Goal: Transaction & Acquisition: Obtain resource

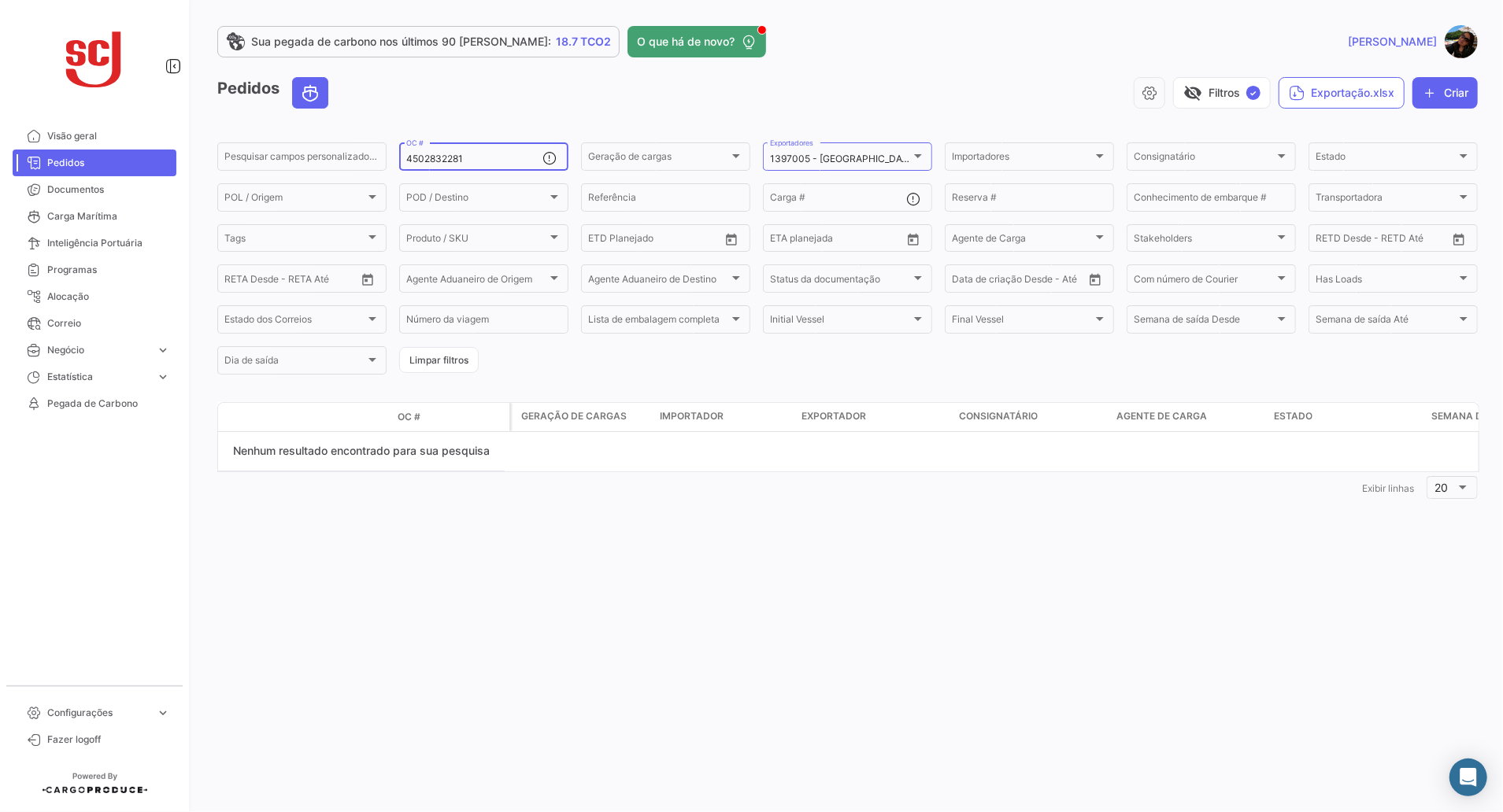
click at [476, 158] on input "4502832281" at bounding box center [475, 158] width 136 height 11
drag, startPoint x: 484, startPoint y: 158, endPoint x: 262, endPoint y: 140, distance: 222.7
click at [0, 0] on div "Pesquisar [PERSON_NAME] personalizados... 4502832281 OC # Geração [PERSON_NAME]…" at bounding box center [0, 0] width 0 height 0
paste input "74414"
type input "4502874414"
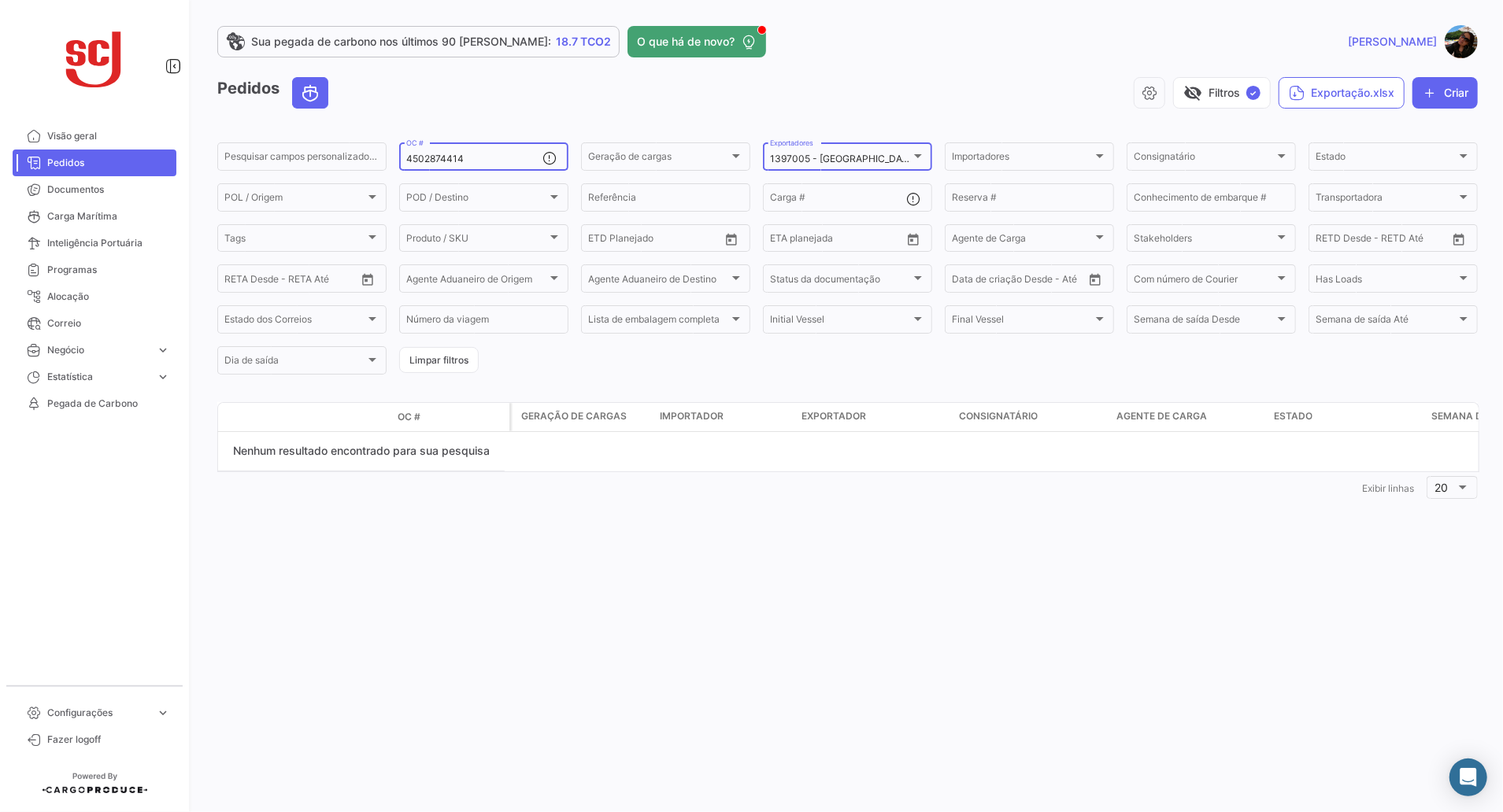
click at [908, 158] on mat-select-trigger "1397005 - [GEOGRAPHIC_DATA] EXPORT DC" at bounding box center [872, 158] width 203 height 12
click at [899, 131] on span "0001453903 - SERTRADING SERVICOS DE IMP E EXP LT" at bounding box center [898, 132] width 257 height 12
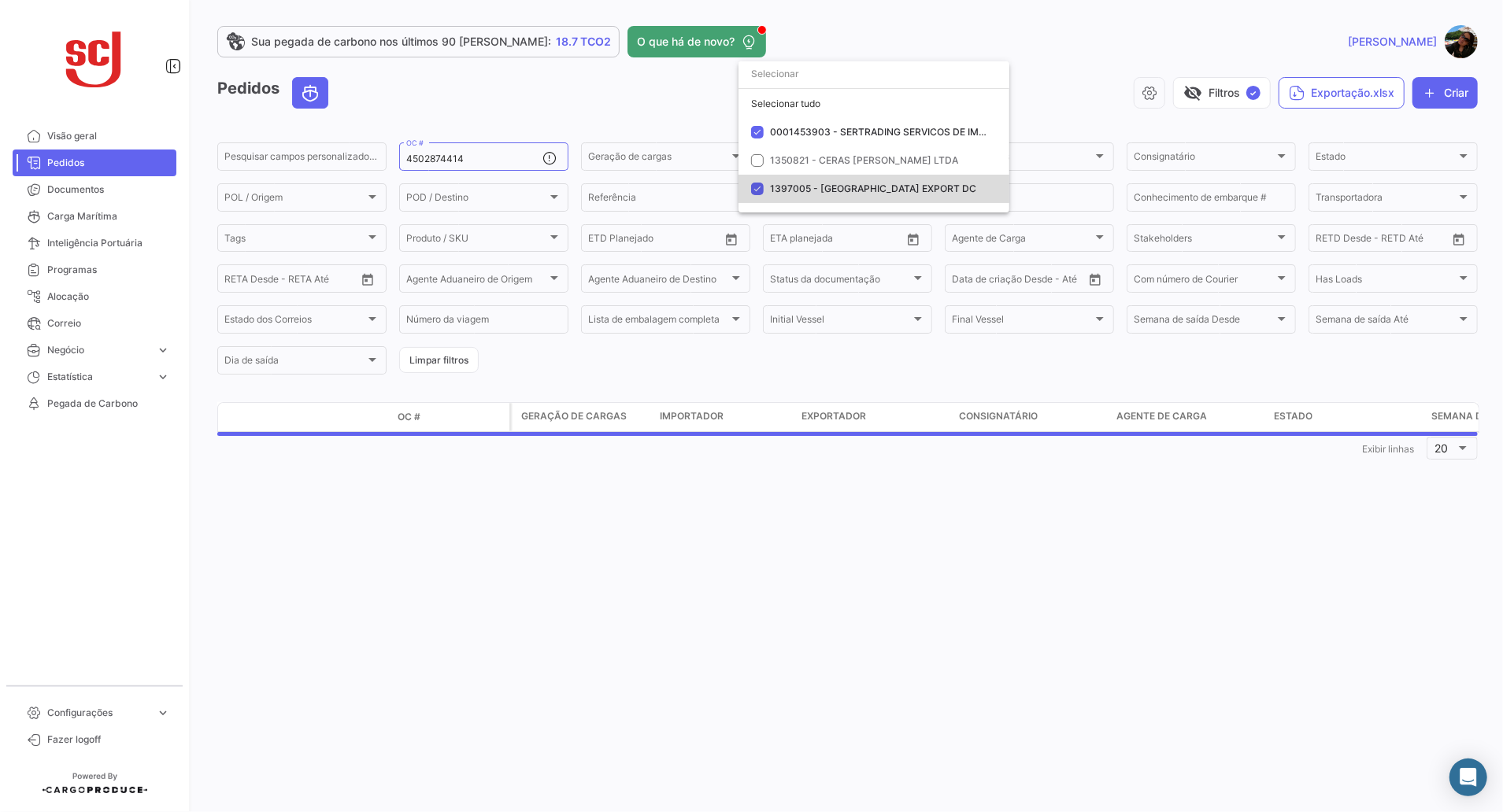
click at [854, 187] on span "1397005 - [GEOGRAPHIC_DATA] EXPORT DC" at bounding box center [873, 188] width 206 height 12
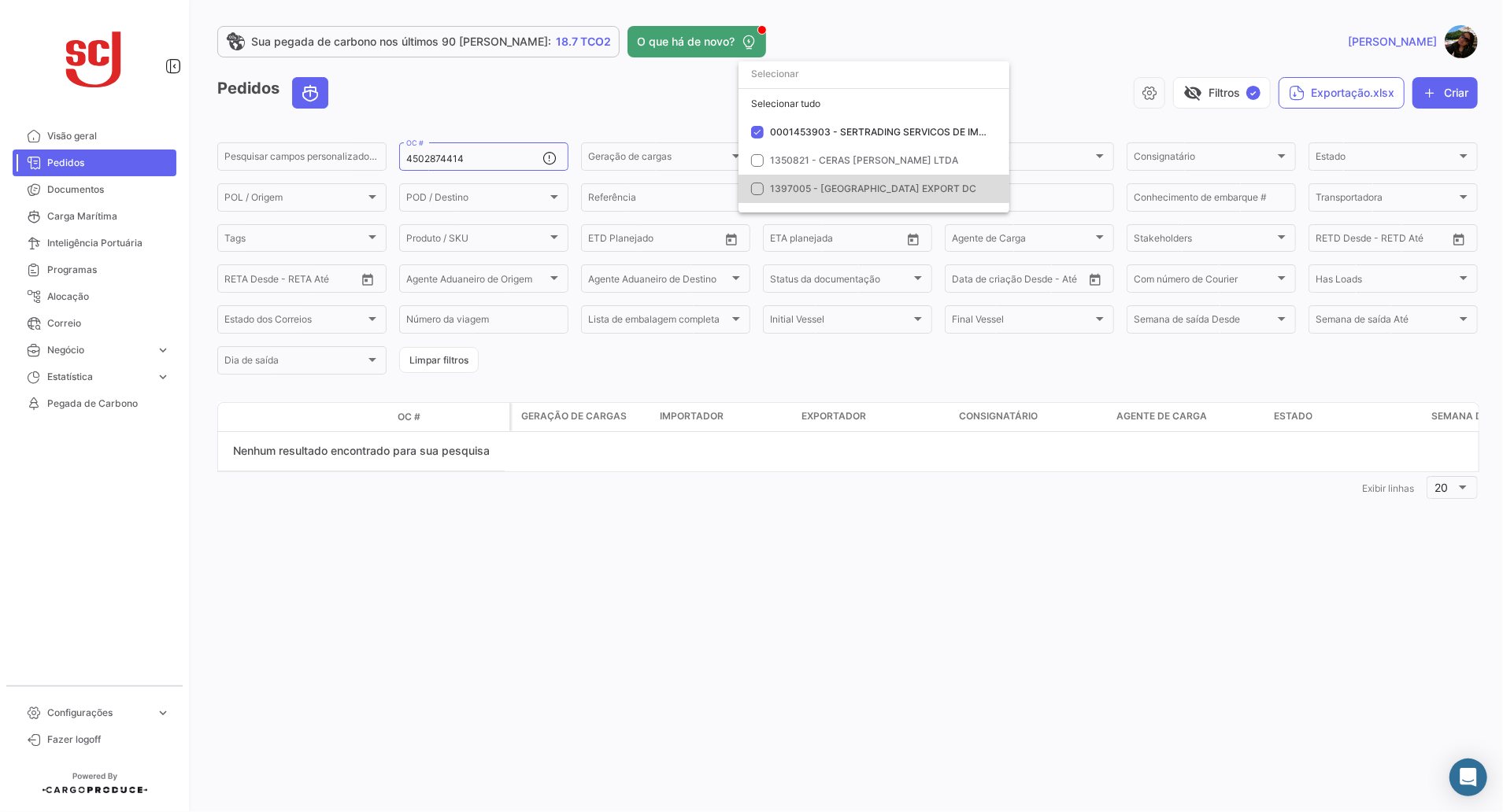
click at [794, 187] on span "1397005 - [GEOGRAPHIC_DATA] EXPORT DC" at bounding box center [873, 188] width 206 height 12
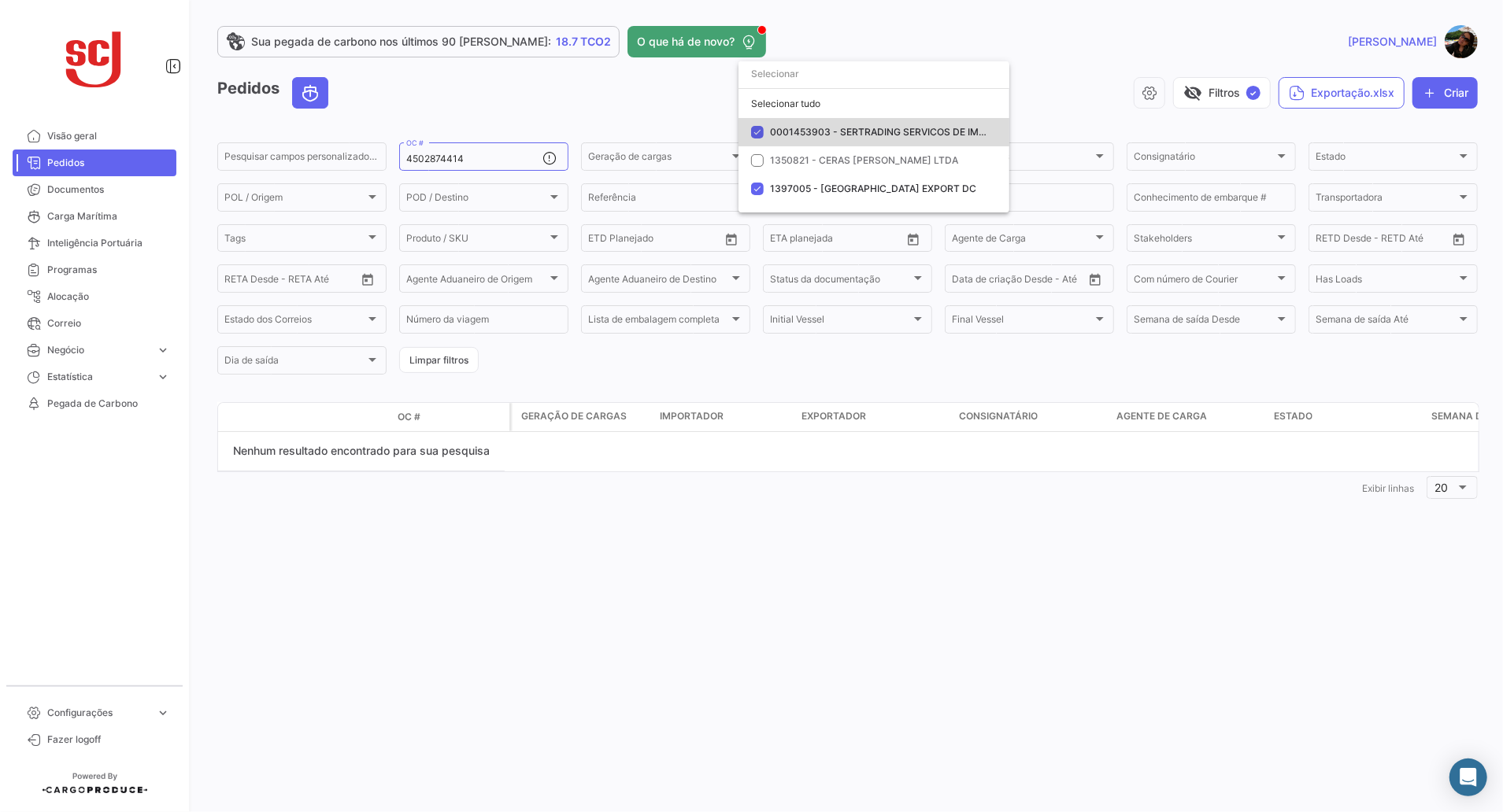
click at [776, 130] on span "0001453903 - SERTRADING SERVICOS DE IMP E EXP LT" at bounding box center [898, 132] width 257 height 12
click at [485, 624] on div at bounding box center [752, 406] width 1503 height 812
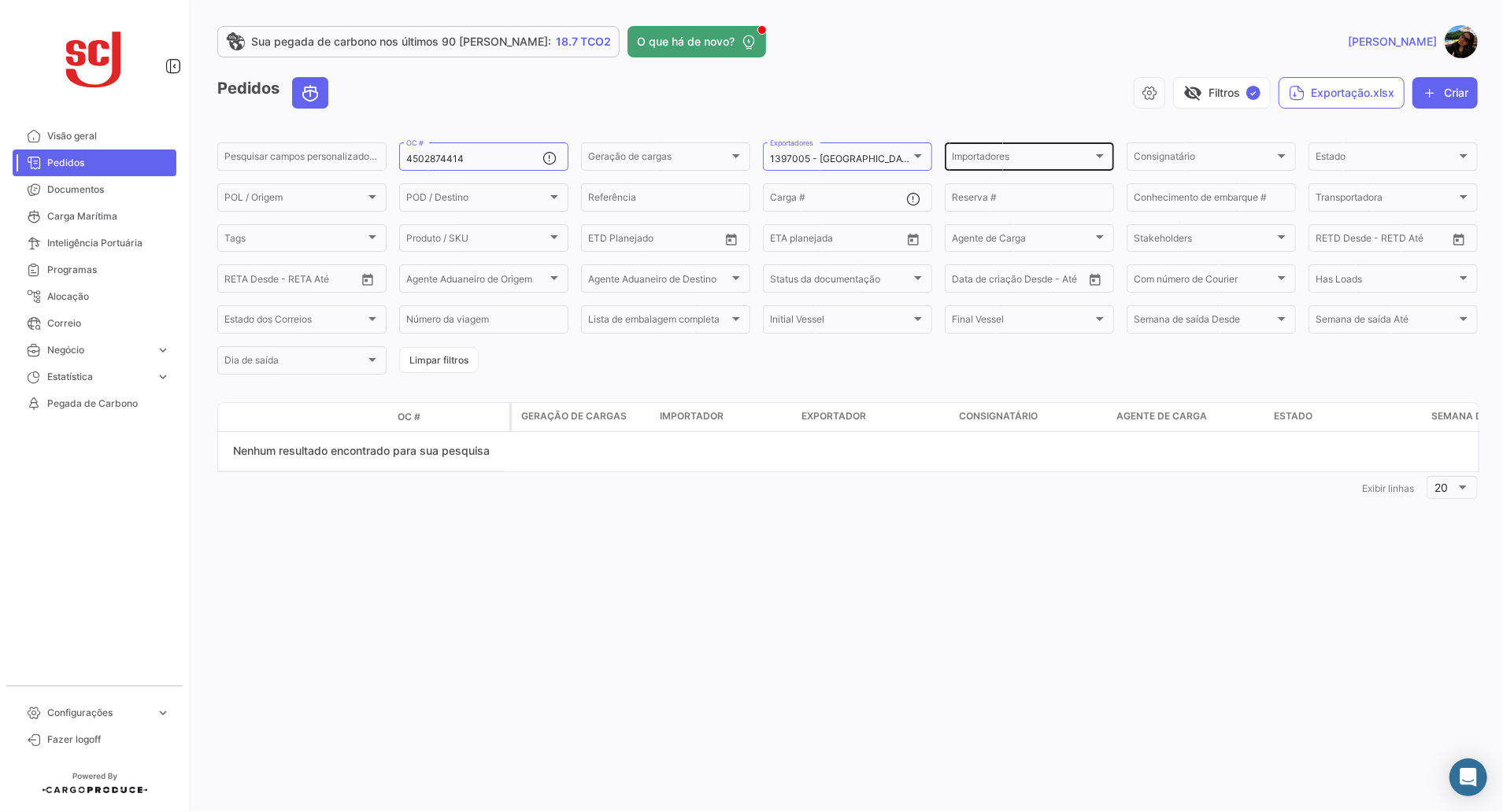
click at [1024, 152] on div "Importadores Importadores" at bounding box center [1029, 155] width 155 height 30
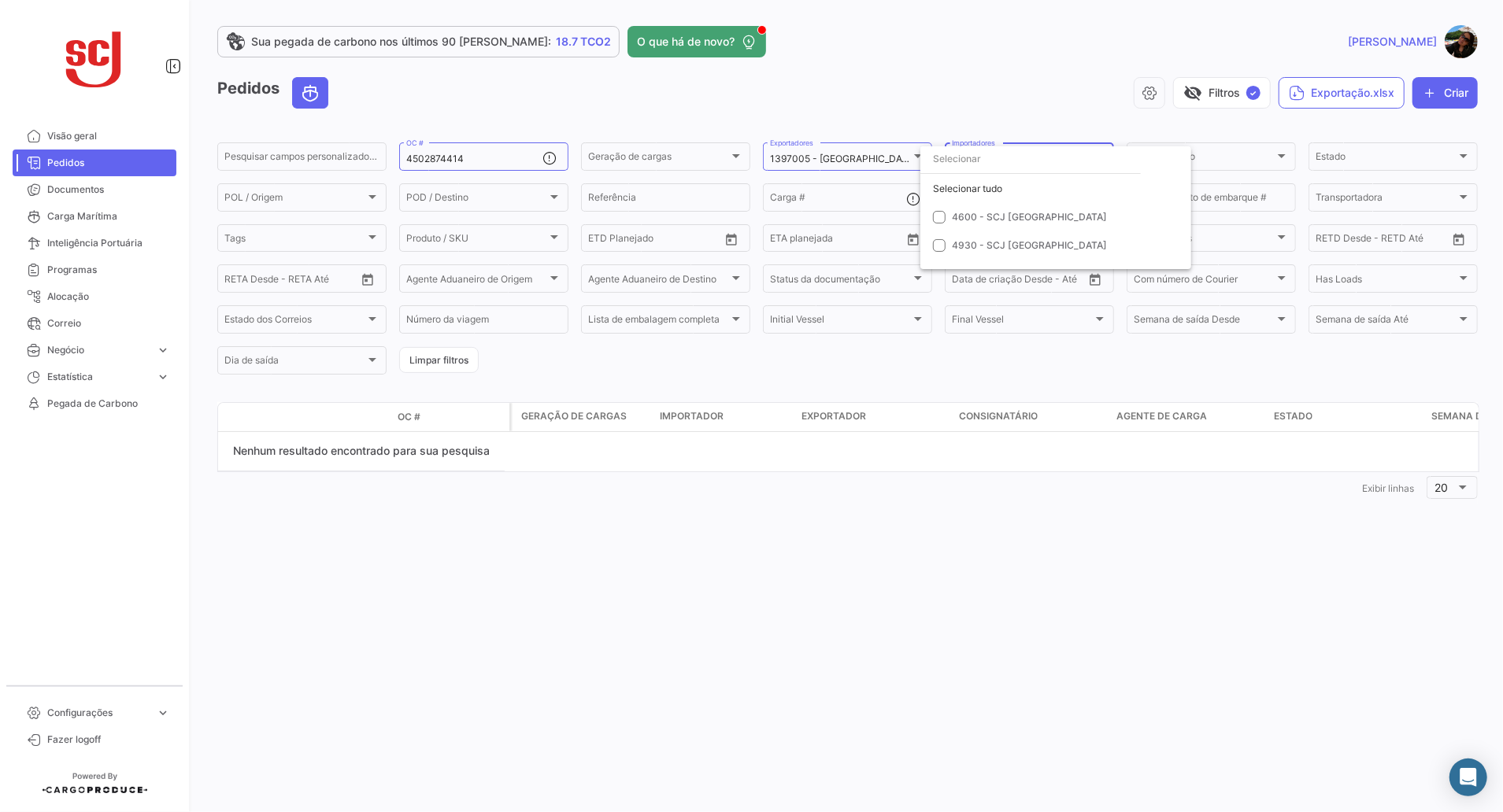
click at [1241, 158] on div at bounding box center [752, 406] width 1503 height 812
click at [1241, 158] on div "Consignatário" at bounding box center [1204, 158] width 141 height 11
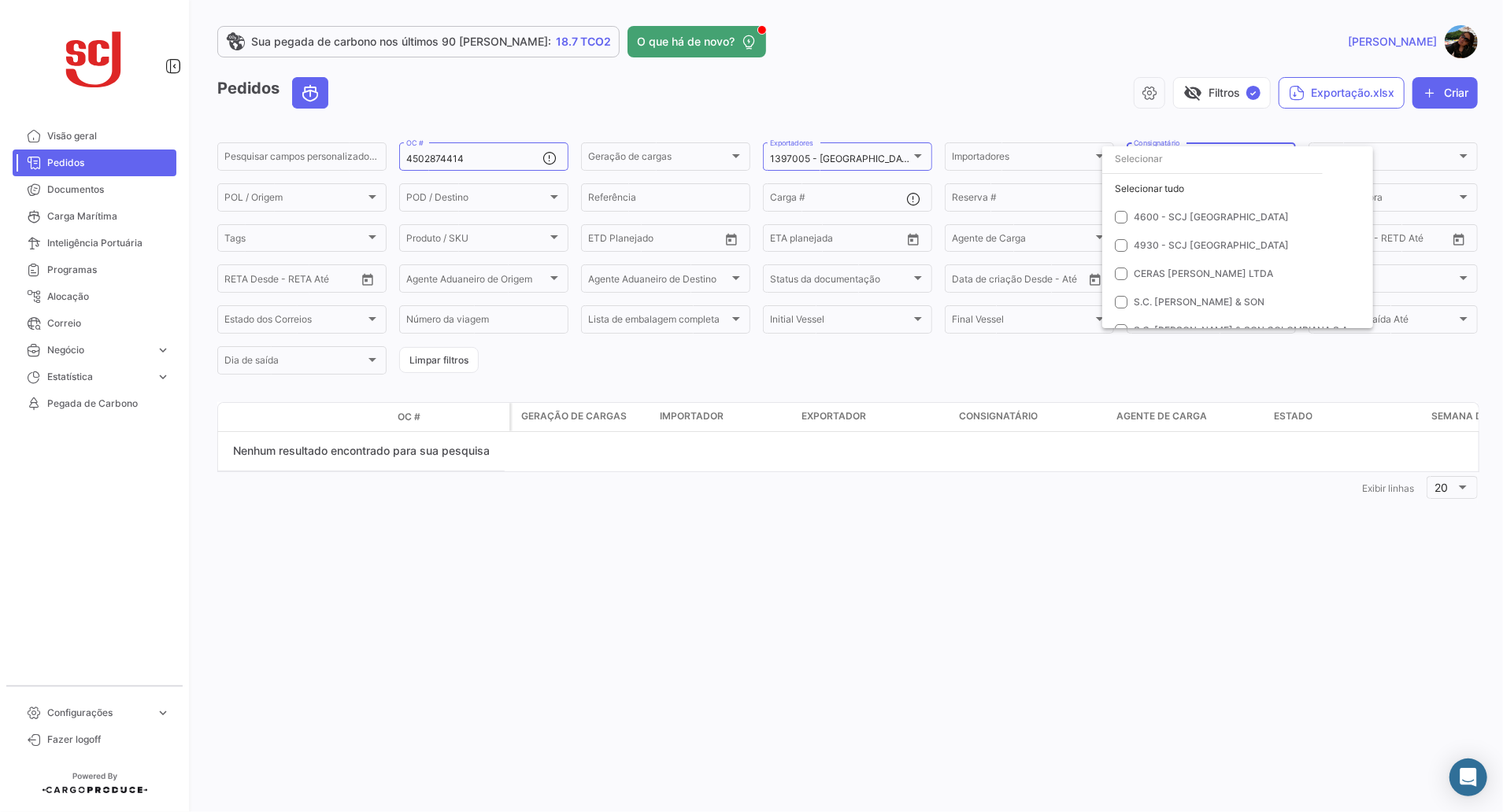
click at [845, 510] on div at bounding box center [752, 406] width 1503 height 812
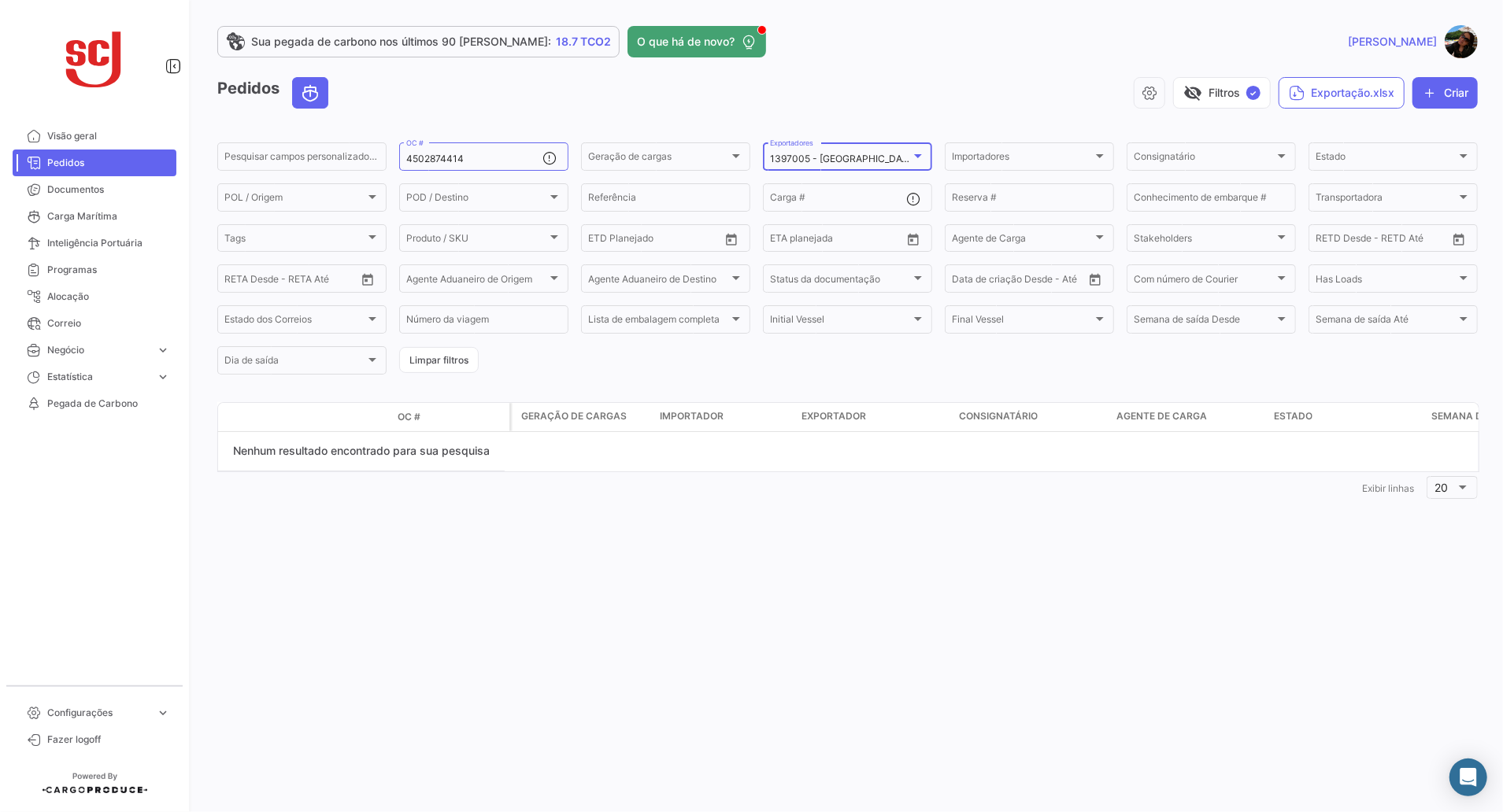
click at [842, 158] on mat-select-trigger "1397005 - [GEOGRAPHIC_DATA] EXPORT DC" at bounding box center [872, 158] width 203 height 12
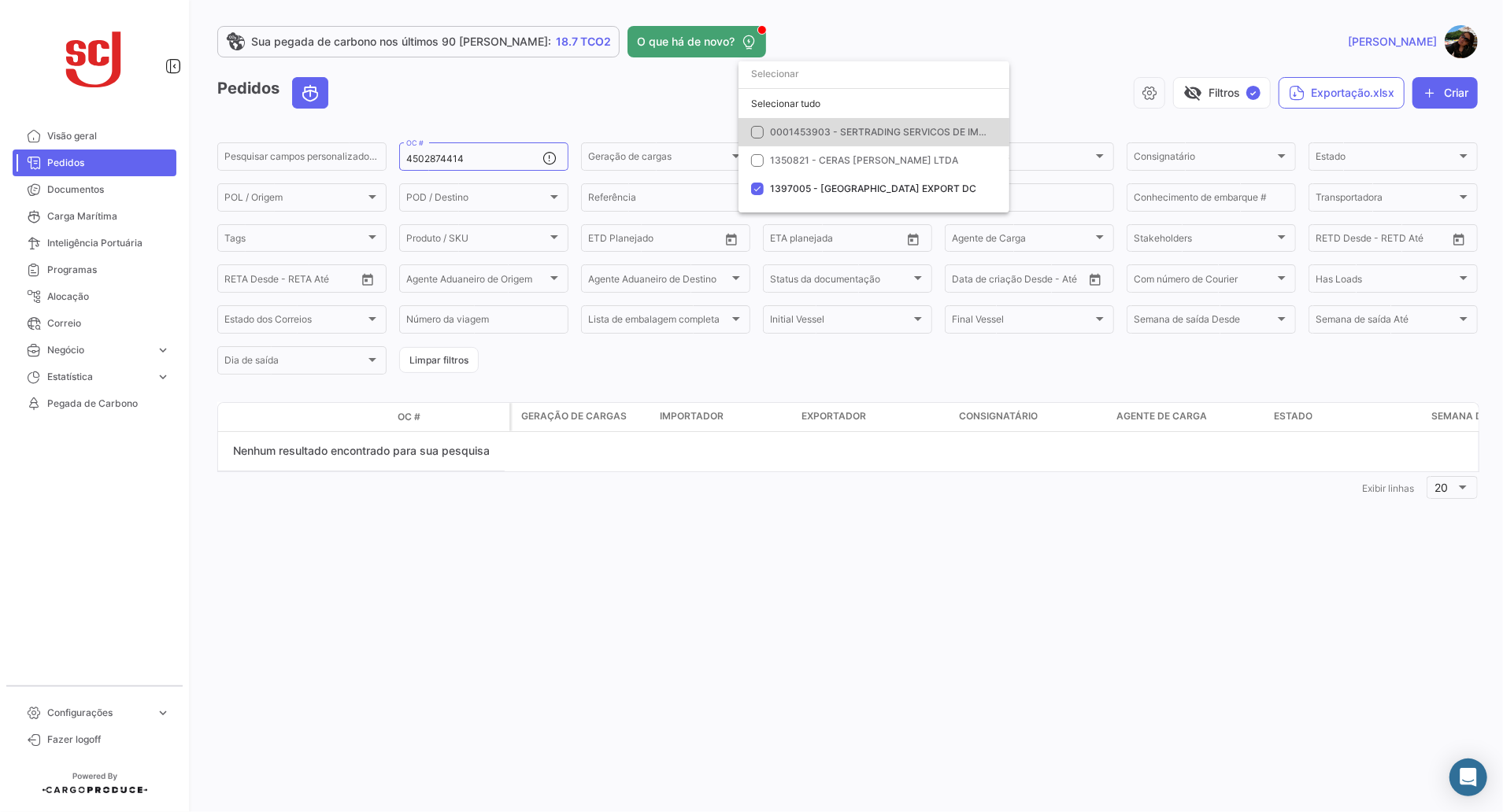
click at [833, 133] on span "0001453903 - SERTRADING SERVICOS DE IMP E EXP LT" at bounding box center [898, 132] width 257 height 12
click at [1467, 46] on div at bounding box center [752, 406] width 1503 height 812
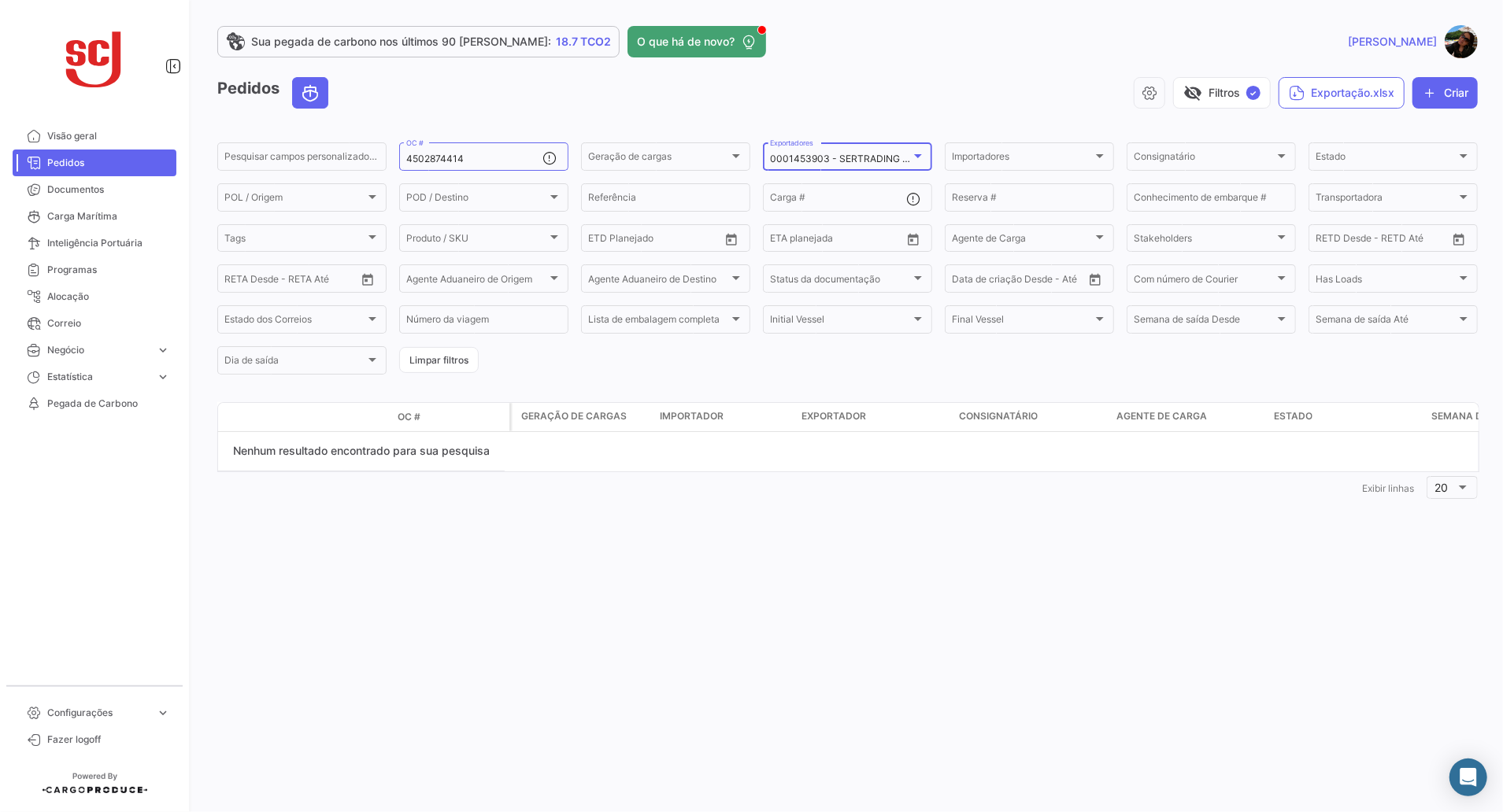
click at [1467, 46] on img at bounding box center [1461, 41] width 33 height 33
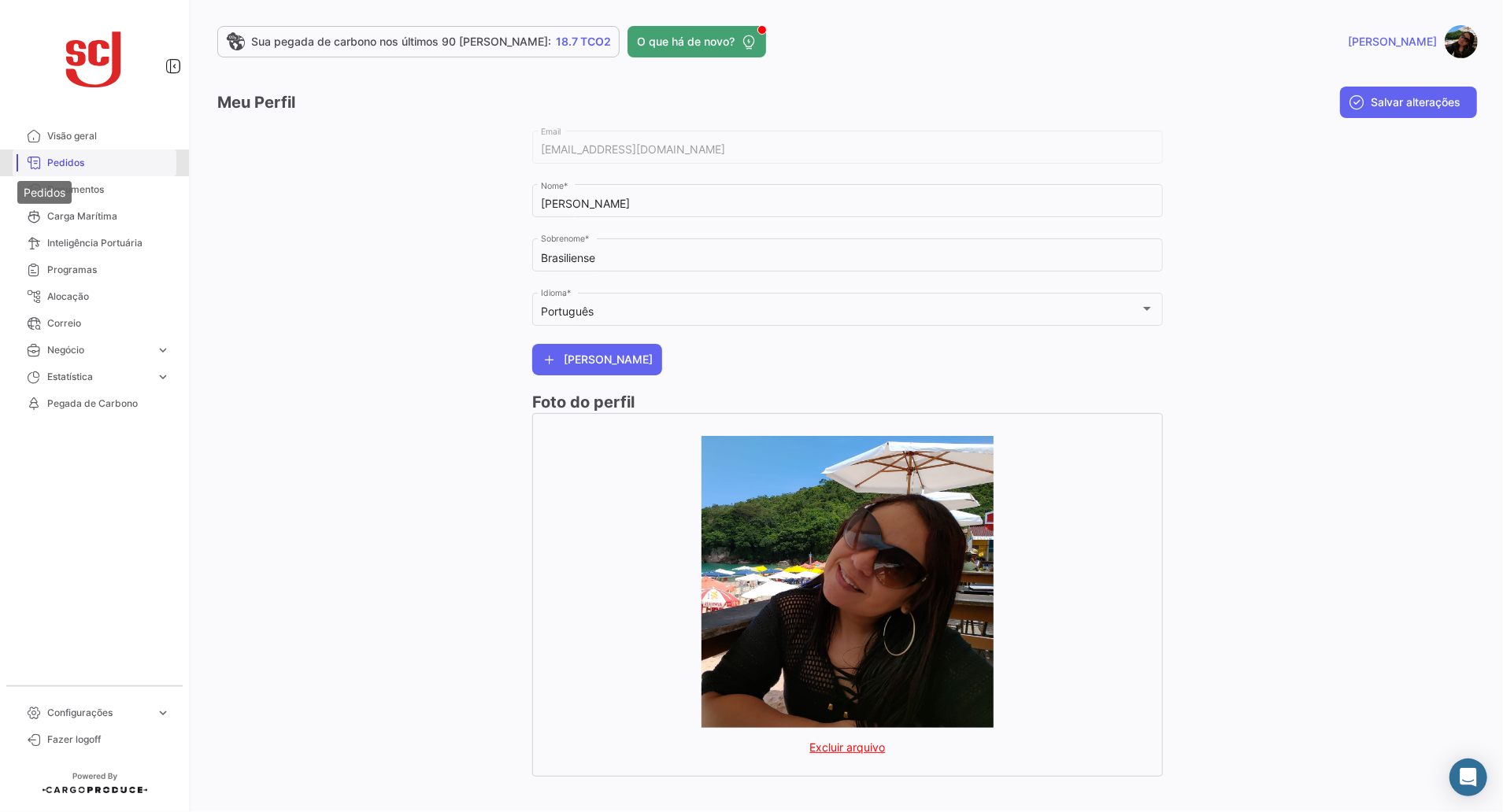
click at [39, 161] on icon at bounding box center [34, 163] width 14 height 14
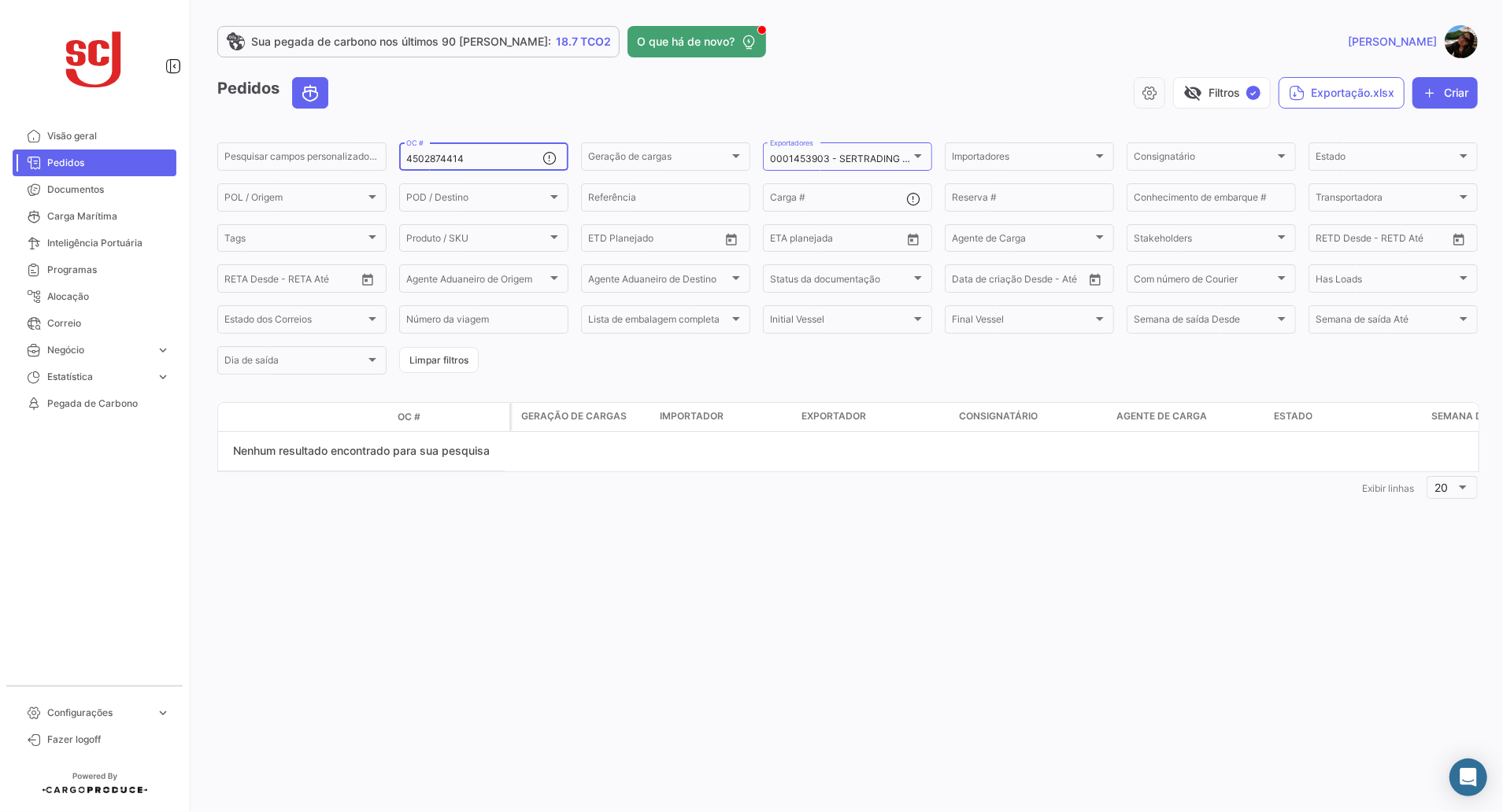
click at [496, 156] on input "4502874414" at bounding box center [475, 158] width 136 height 11
drag, startPoint x: 511, startPoint y: 160, endPoint x: 255, endPoint y: 152, distance: 256.1
click at [0, 0] on div "Pesquisar [PERSON_NAME] personalizados... 4502874414 OC # Geração [PERSON_NAME]…" at bounding box center [0, 0] width 0 height 0
paste input "57997"
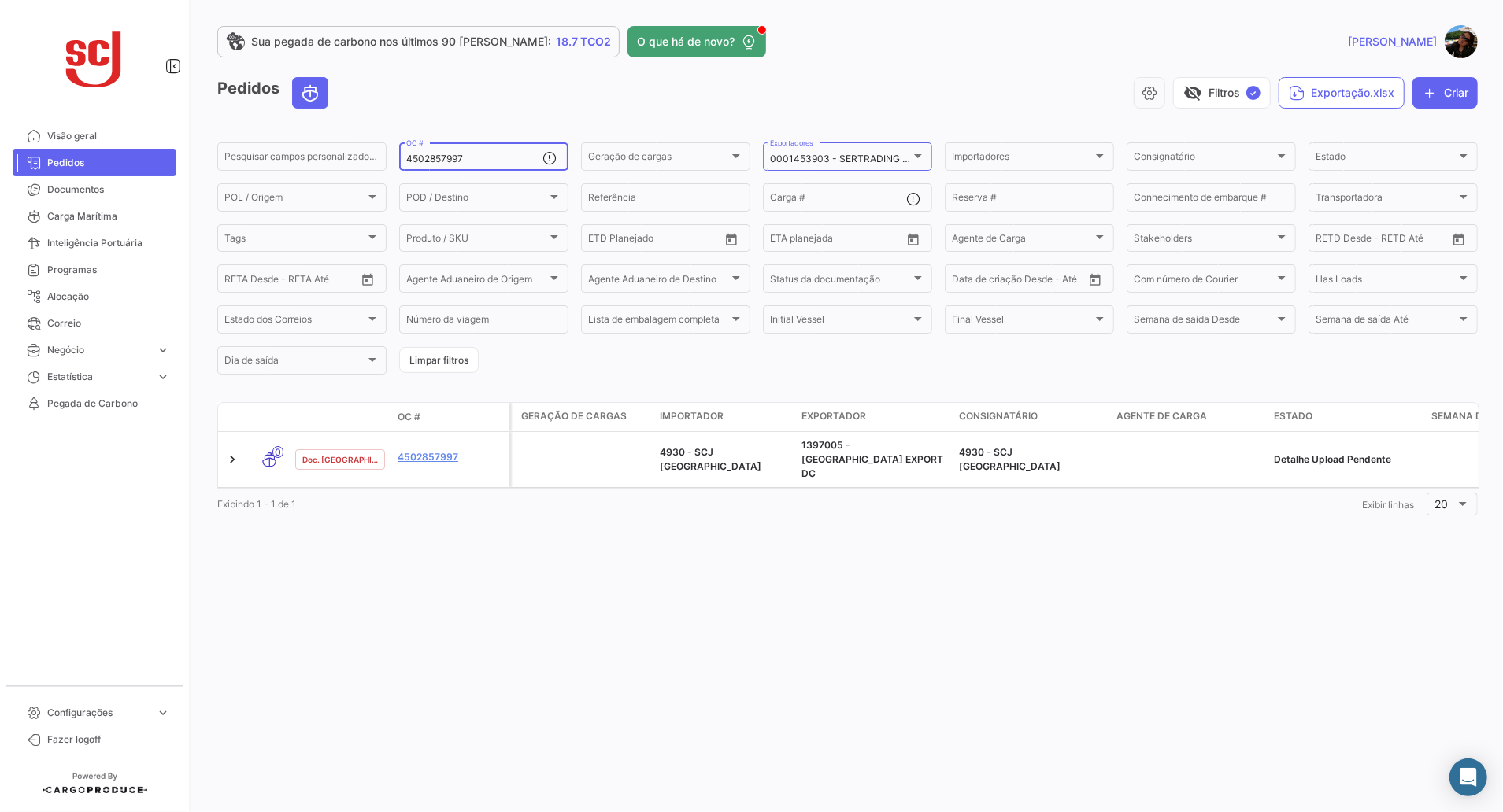
click at [483, 158] on input "4502857997" at bounding box center [475, 158] width 136 height 11
drag, startPoint x: 491, startPoint y: 158, endPoint x: 172, endPoint y: 132, distance: 320.1
click at [172, 132] on mat-sidenav-container "Visão geral Pedidos Documentos Carga Marítima Inteligência Portuária Programas …" at bounding box center [752, 406] width 1503 height 812
paste input "74414"
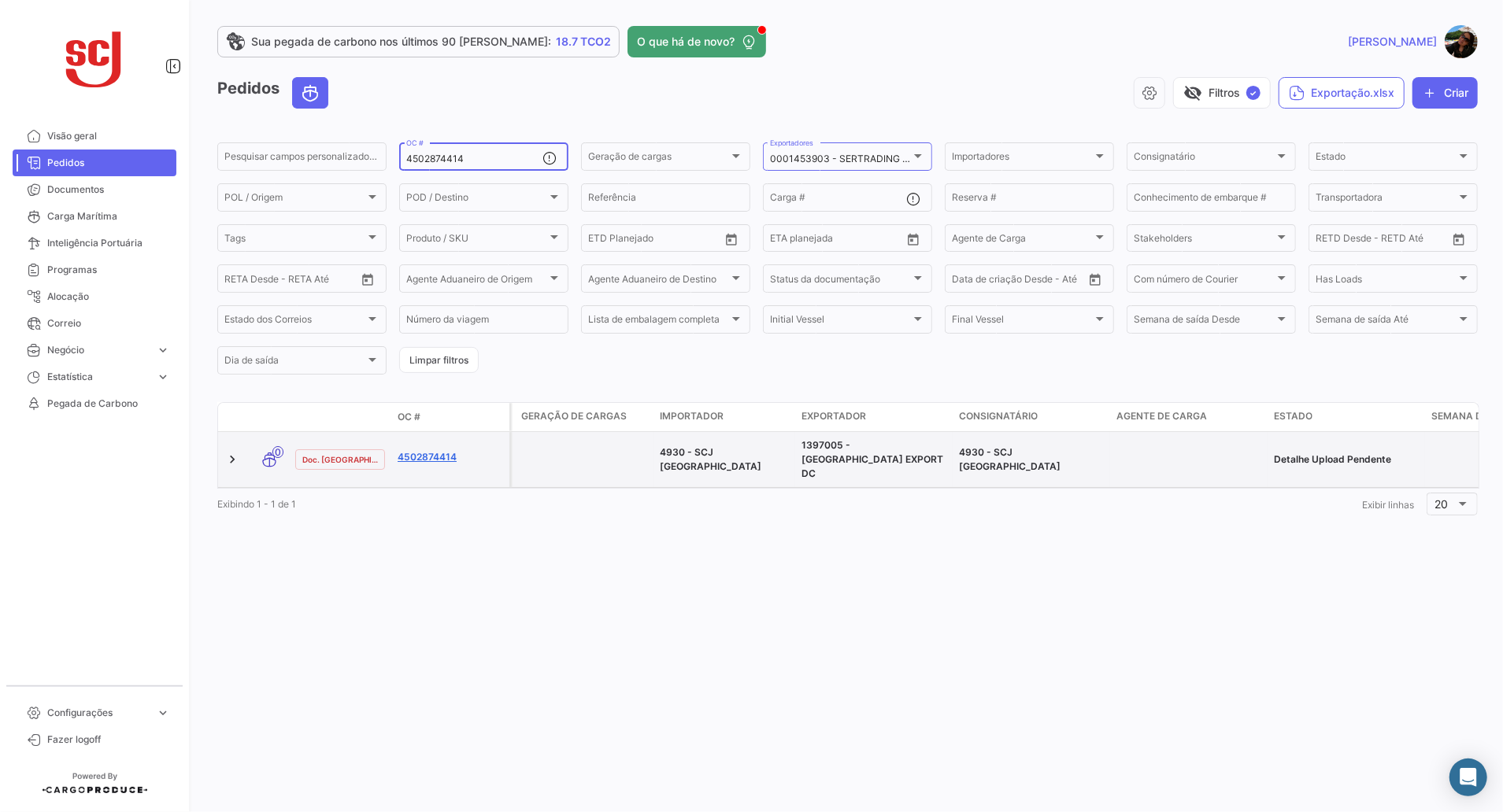
type input "4502874414"
click at [429, 454] on link "4502874414" at bounding box center [451, 457] width 106 height 14
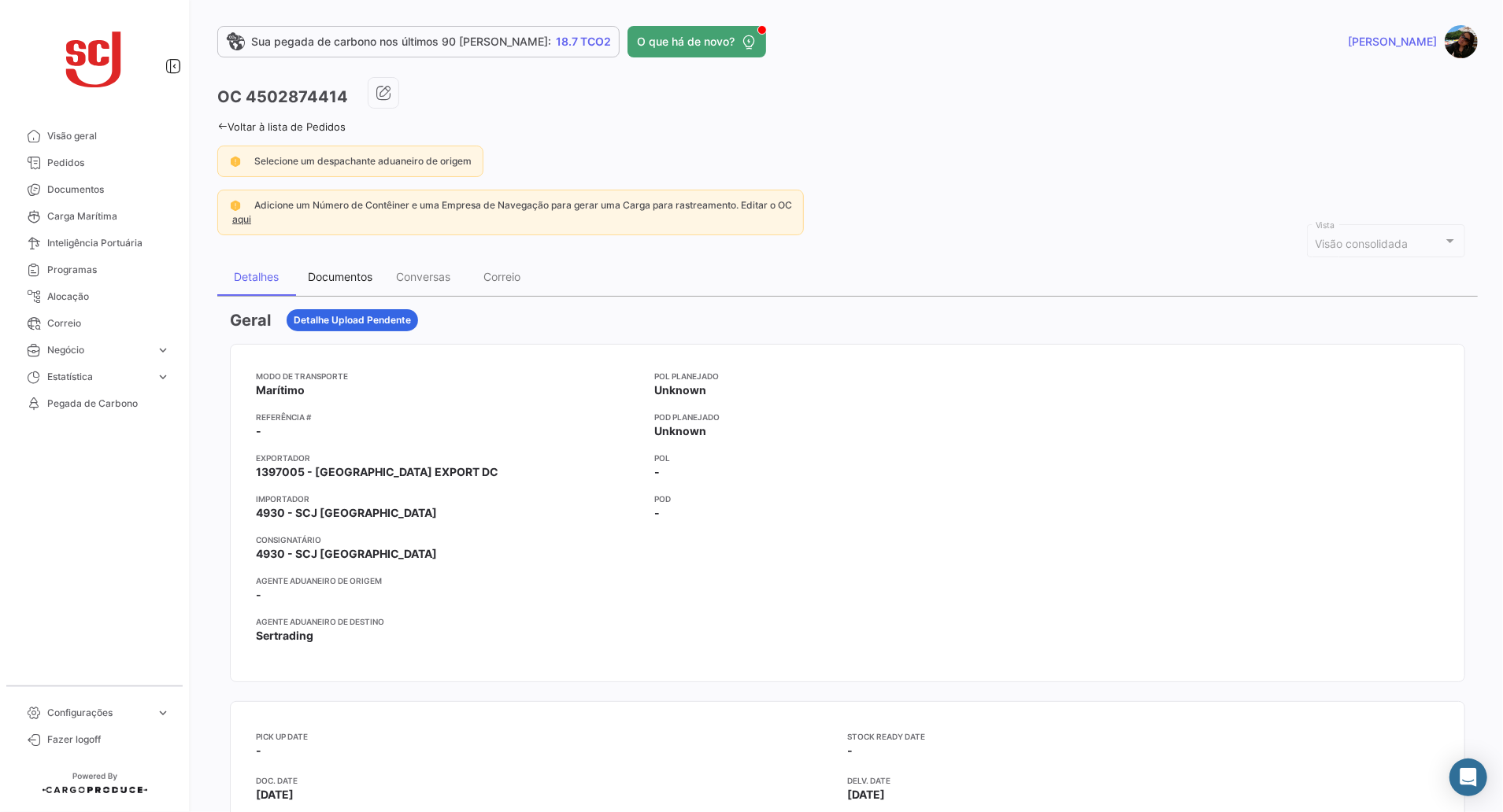
click at [337, 269] on div "Documentos" at bounding box center [339, 277] width 88 height 38
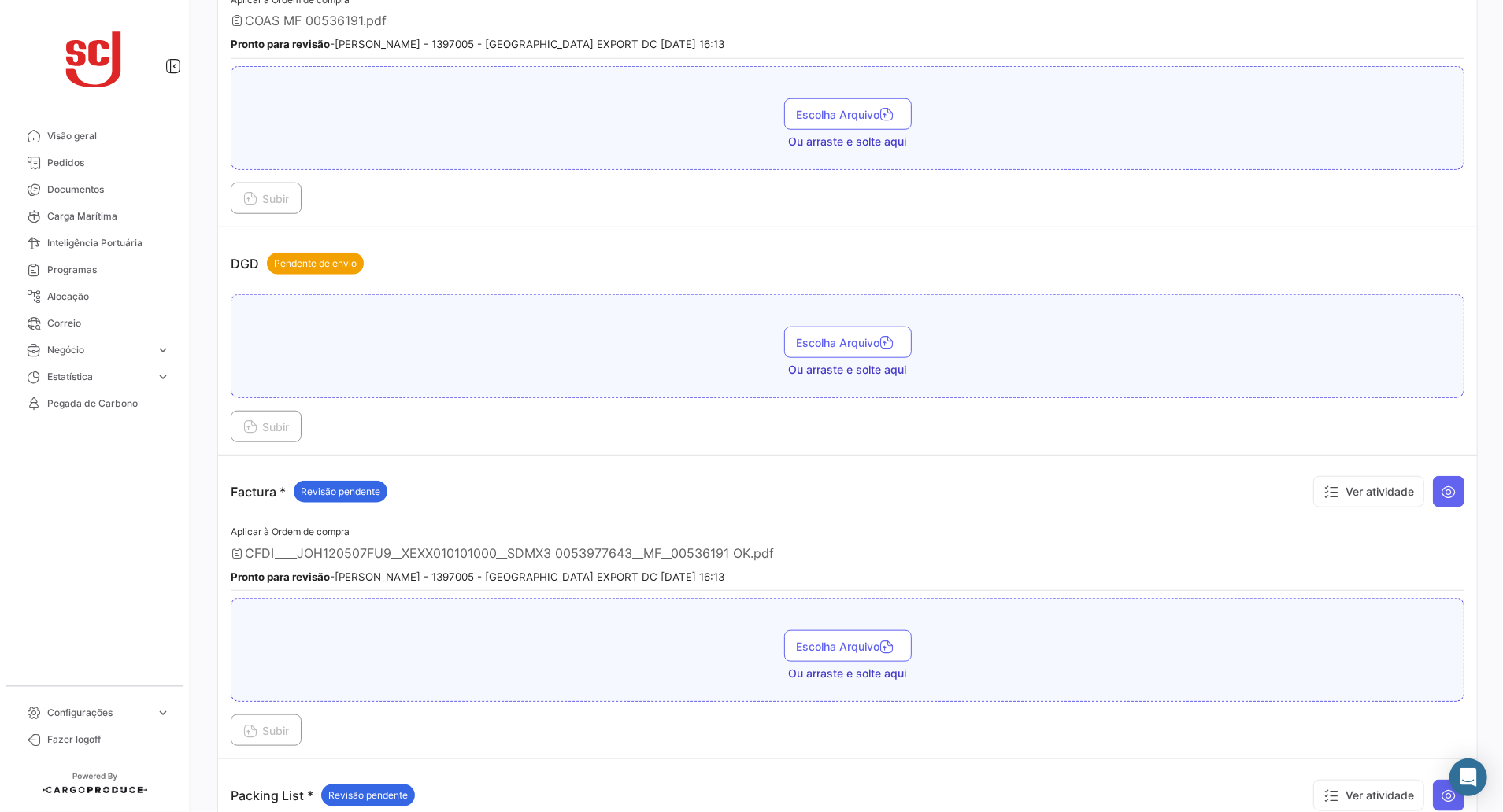
scroll to position [1049, 0]
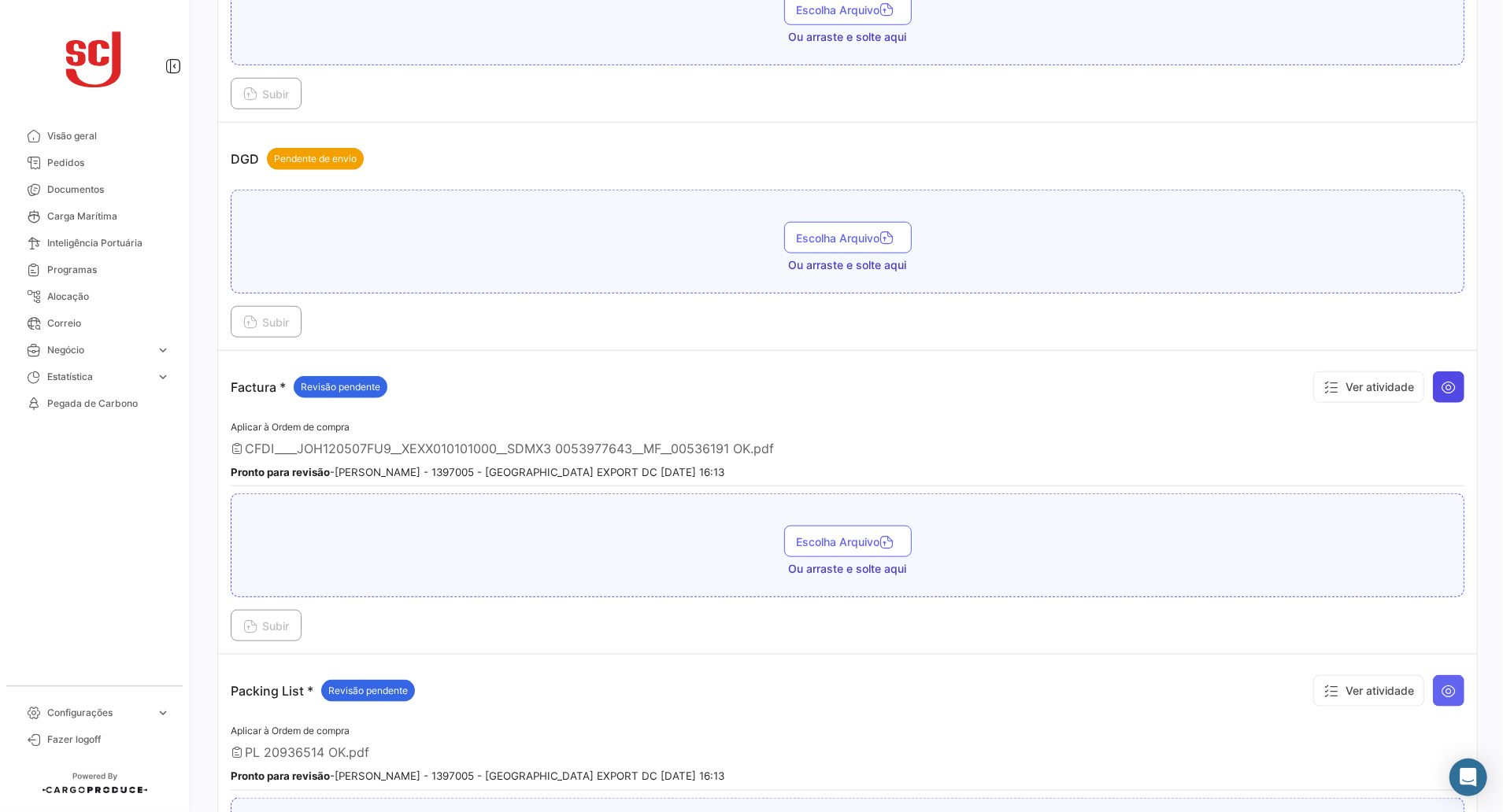
click at [1440, 392] on icon at bounding box center [1448, 388] width 16 height 16
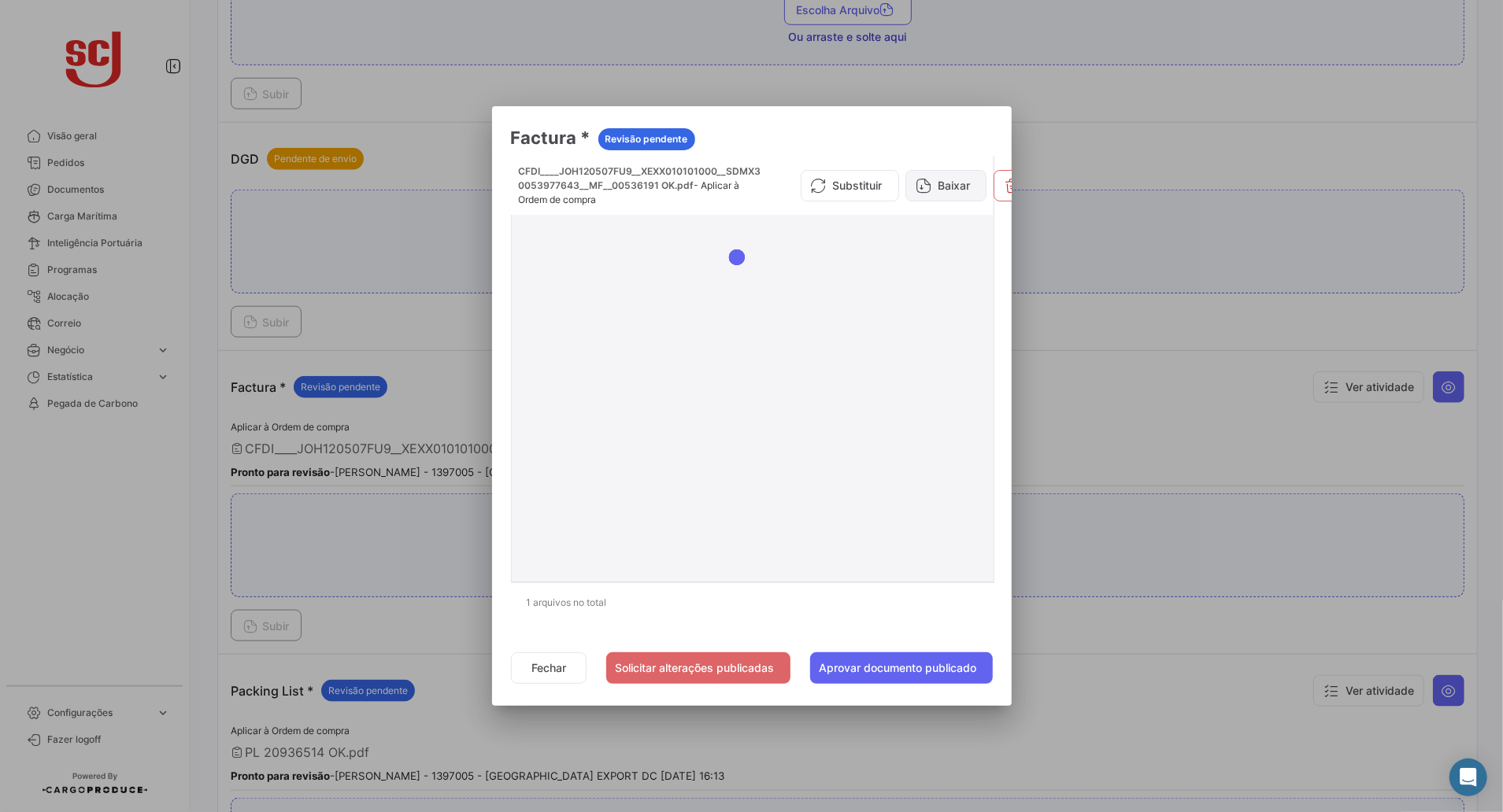
click at [940, 180] on button "Baixar" at bounding box center [946, 185] width 82 height 31
click at [533, 662] on button "Fechar" at bounding box center [548, 668] width 75 height 31
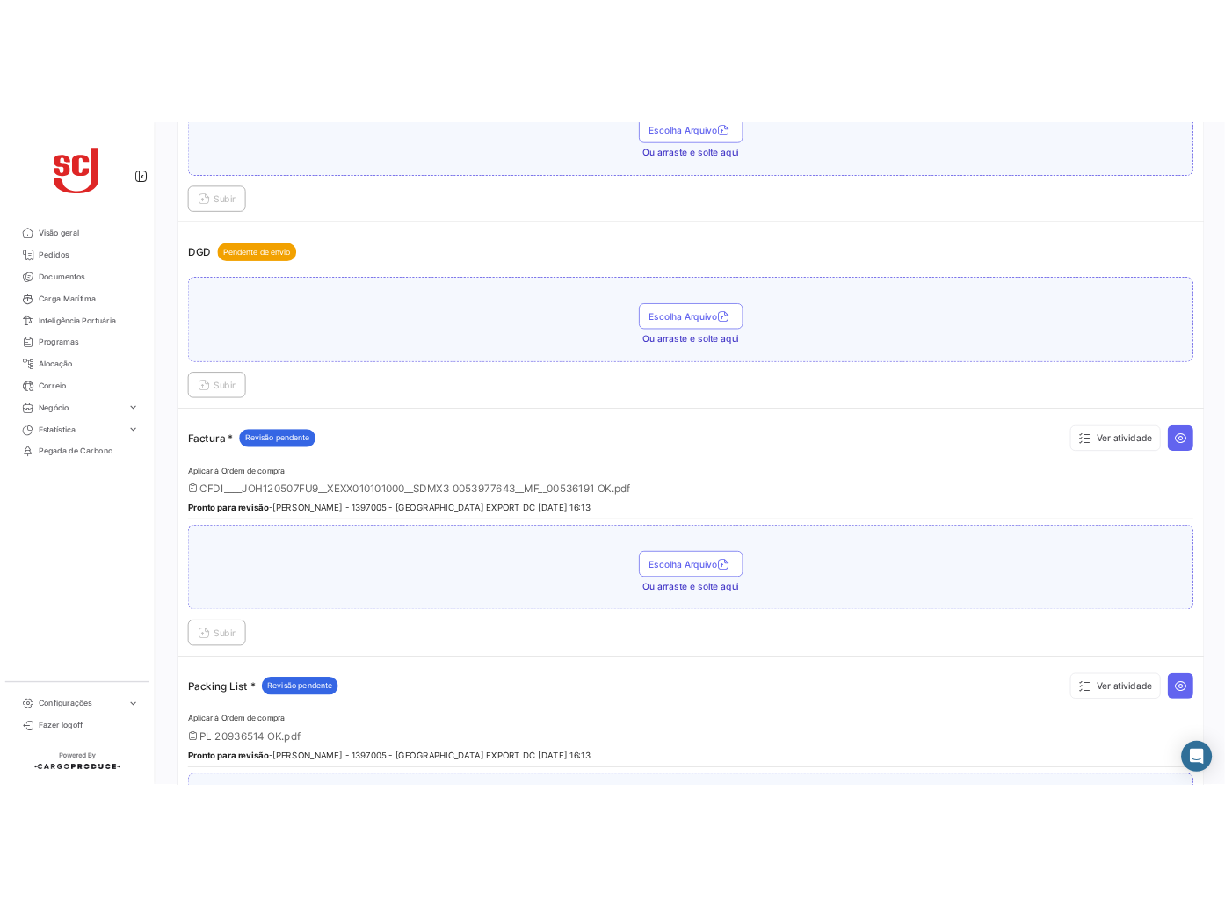
scroll to position [1406, 0]
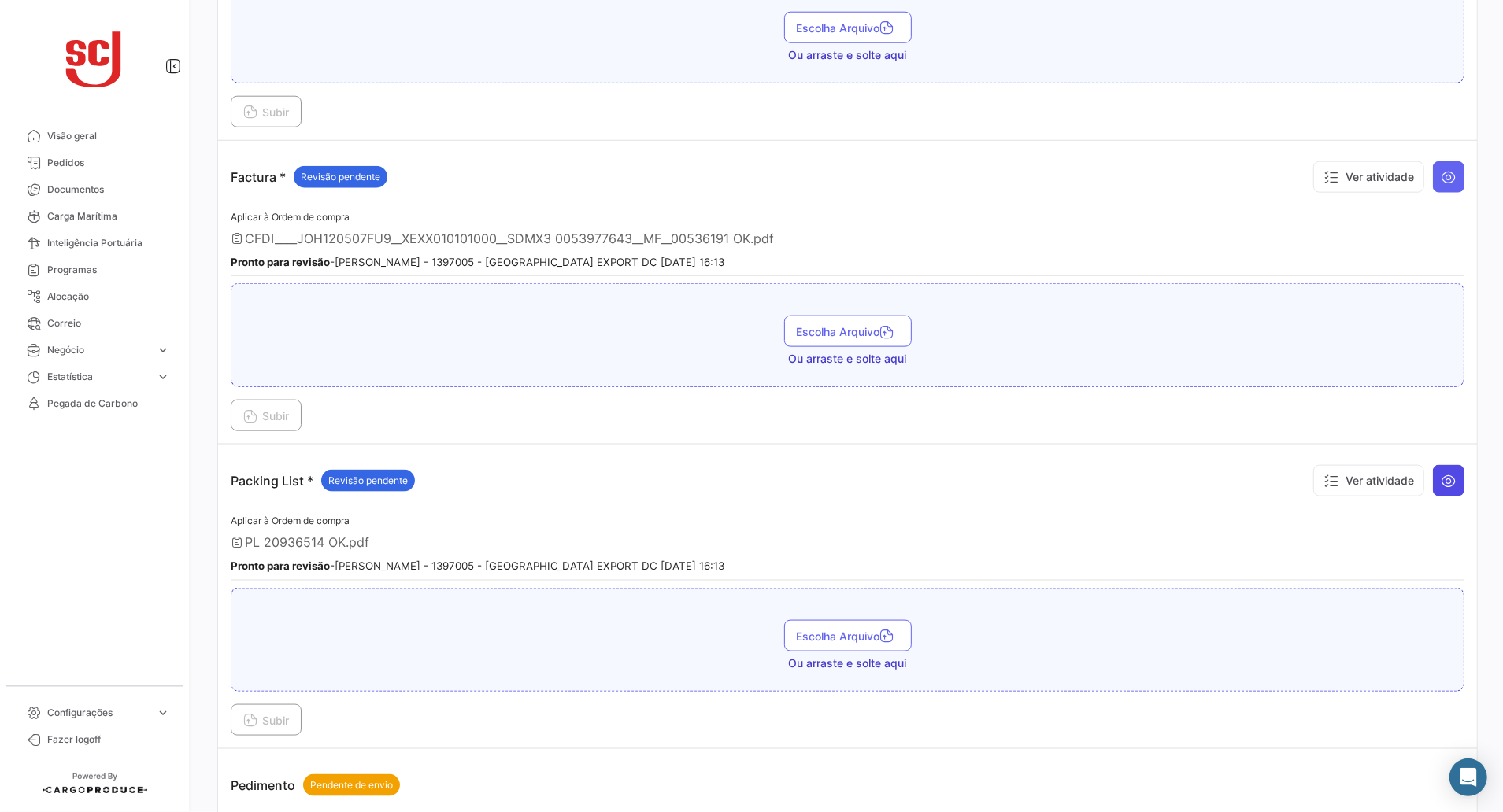
click at [1440, 489] on icon at bounding box center [1448, 481] width 16 height 16
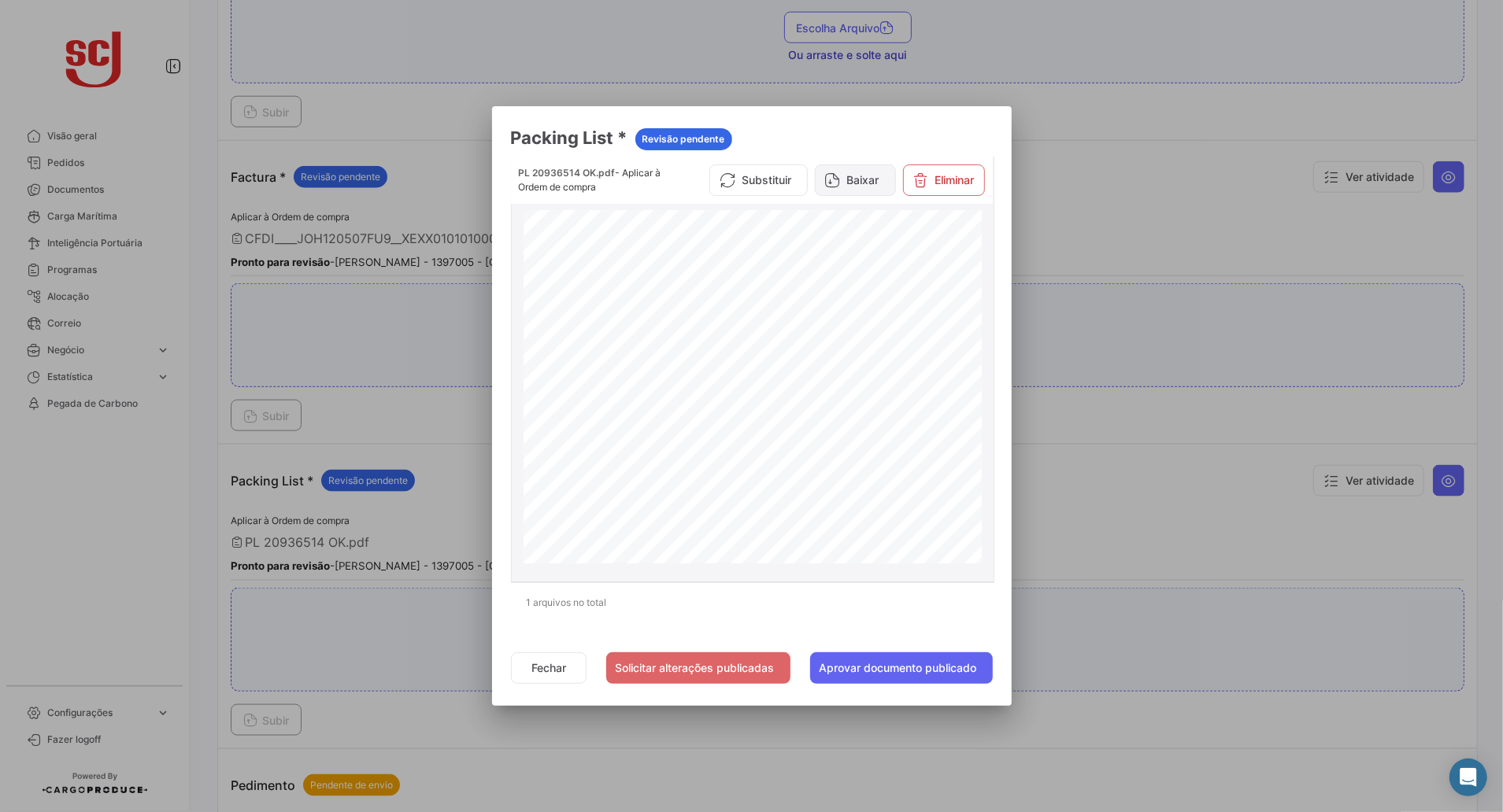
click at [844, 185] on button "Baixar" at bounding box center [855, 180] width 82 height 31
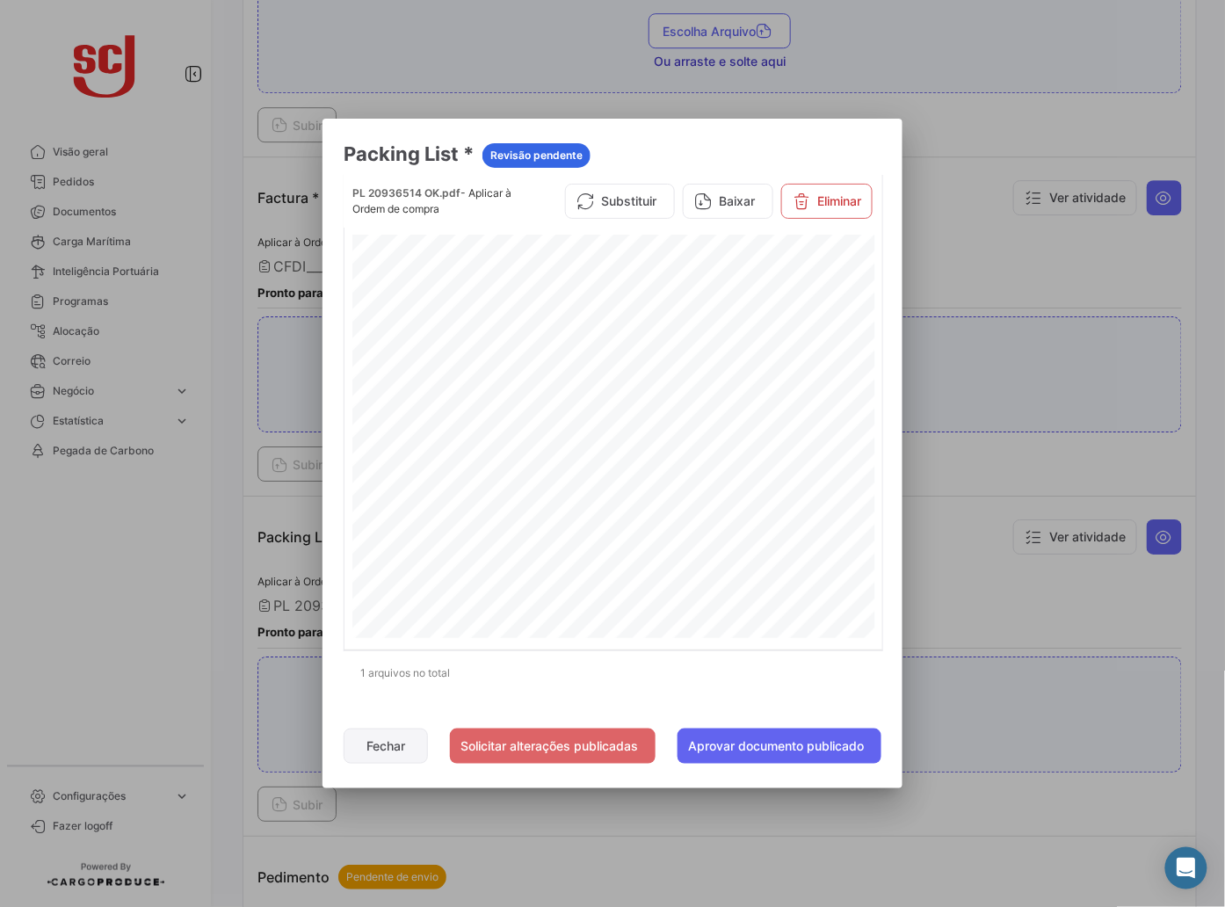
click at [369, 735] on button "Fechar" at bounding box center [386, 746] width 84 height 35
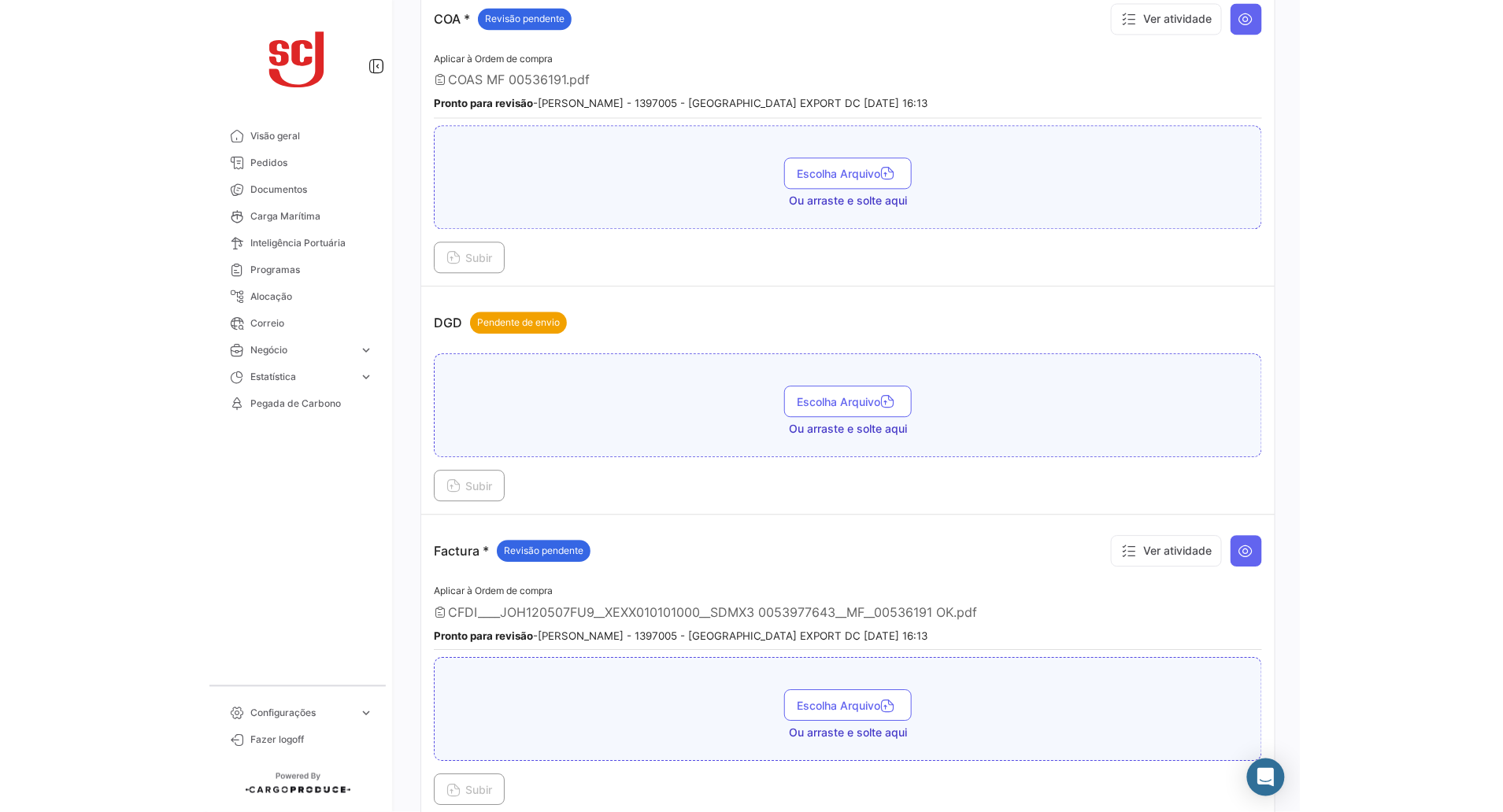
scroll to position [781, 0]
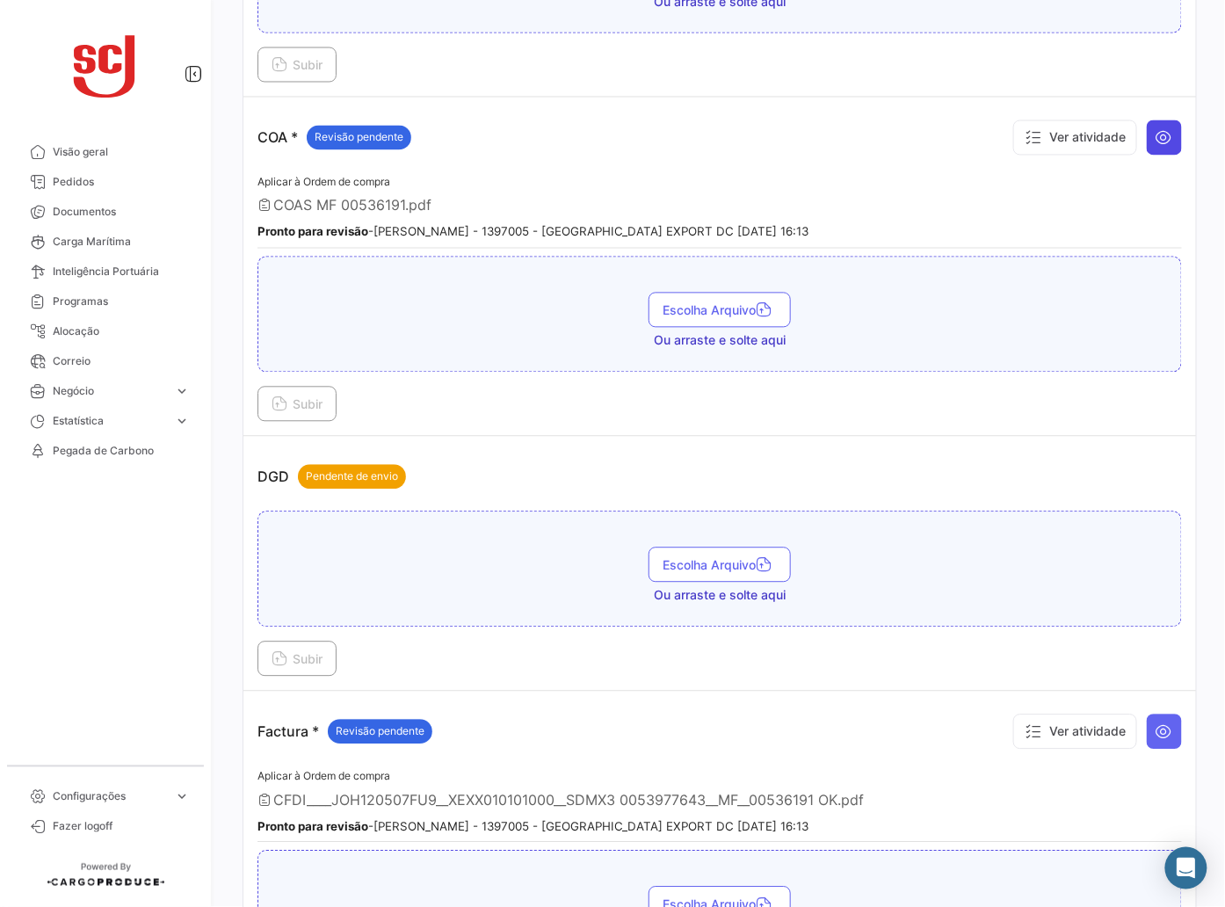
click at [1156, 145] on icon at bounding box center [1165, 138] width 18 height 18
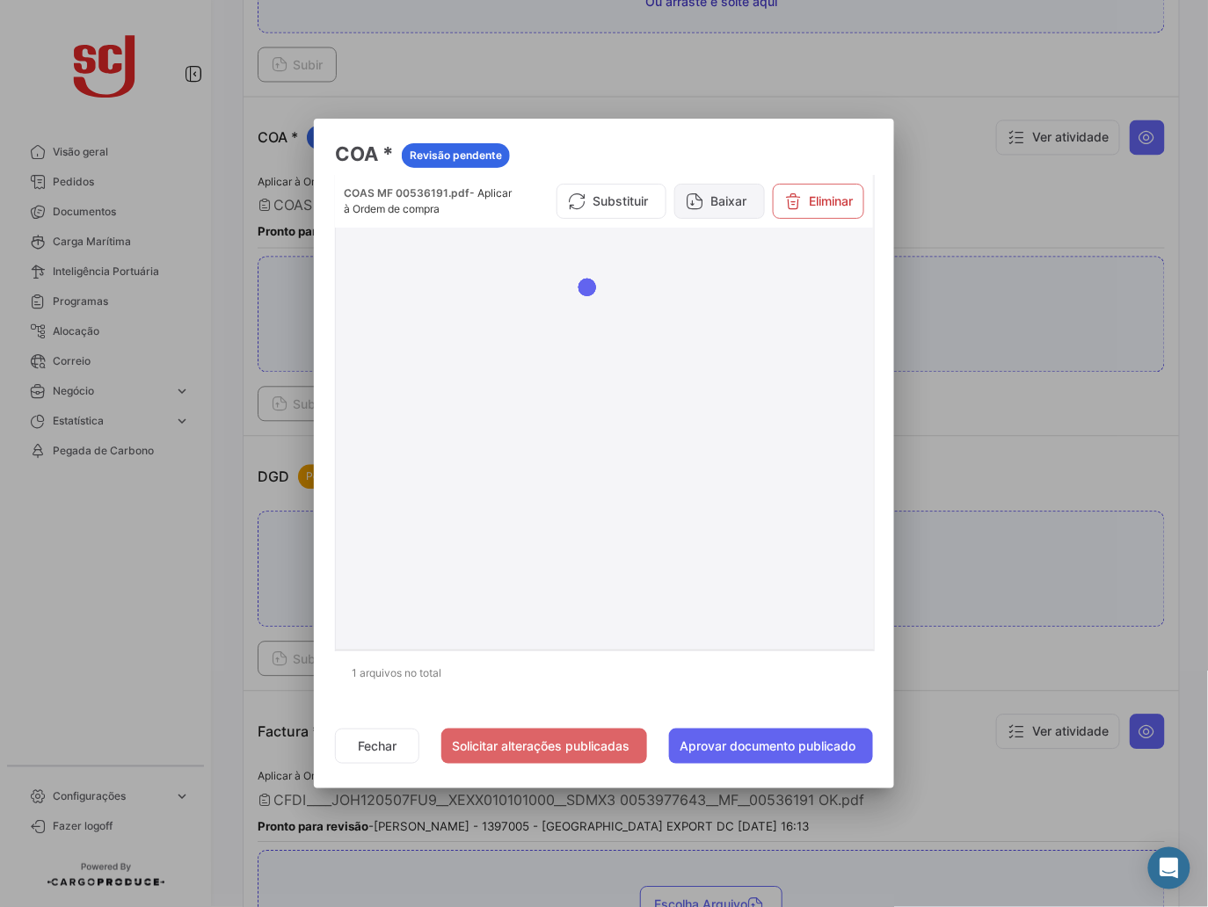
click at [719, 194] on button "Baixar" at bounding box center [719, 201] width 91 height 35
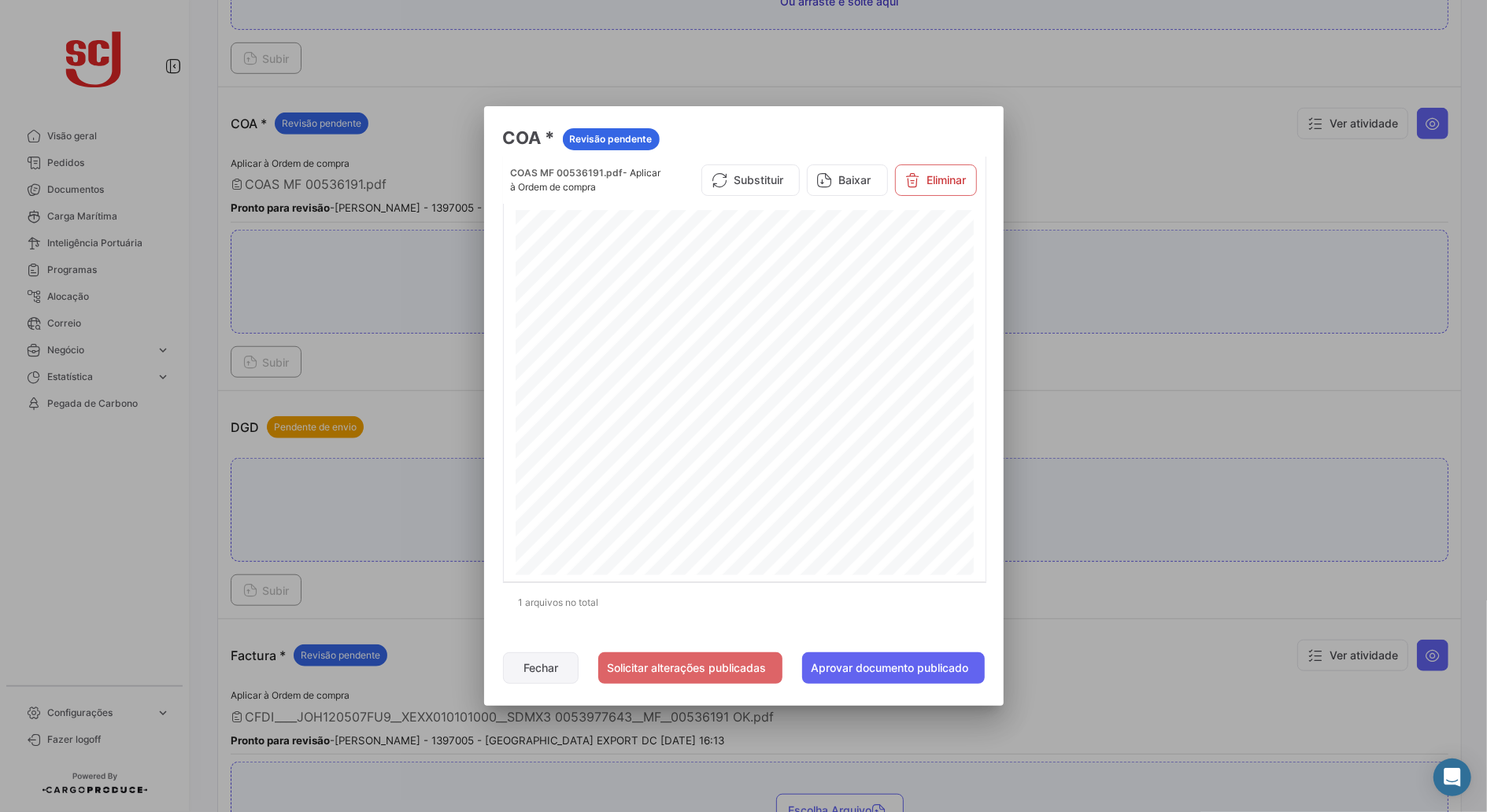
click at [511, 668] on button "Fechar" at bounding box center [541, 668] width 75 height 31
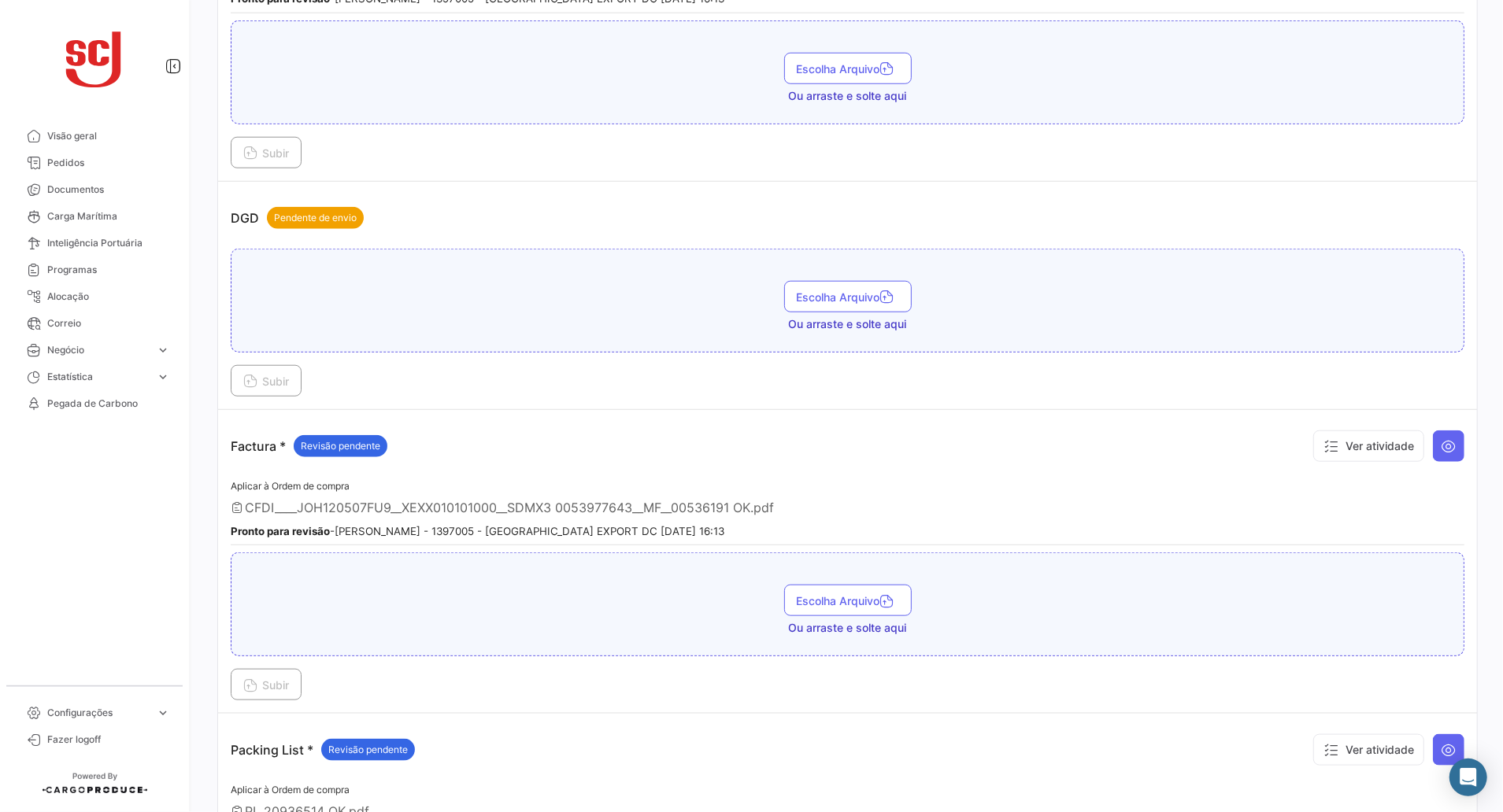
scroll to position [675, 0]
